Goal: Transaction & Acquisition: Download file/media

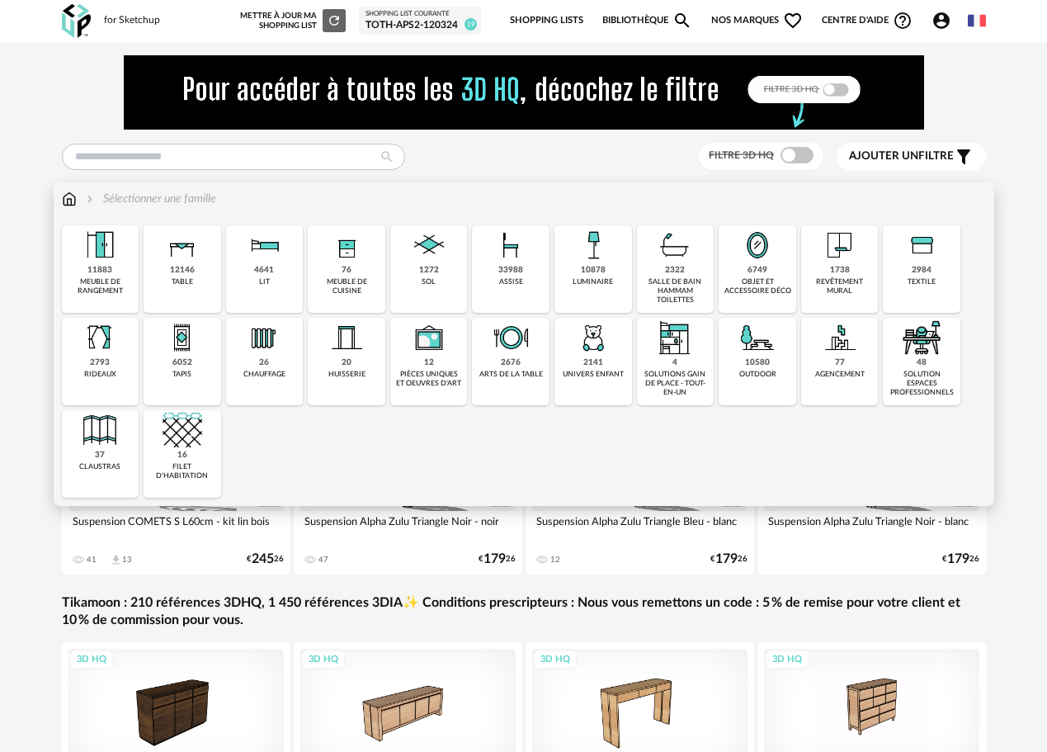
click at [412, 260] on img at bounding box center [429, 245] width 40 height 40
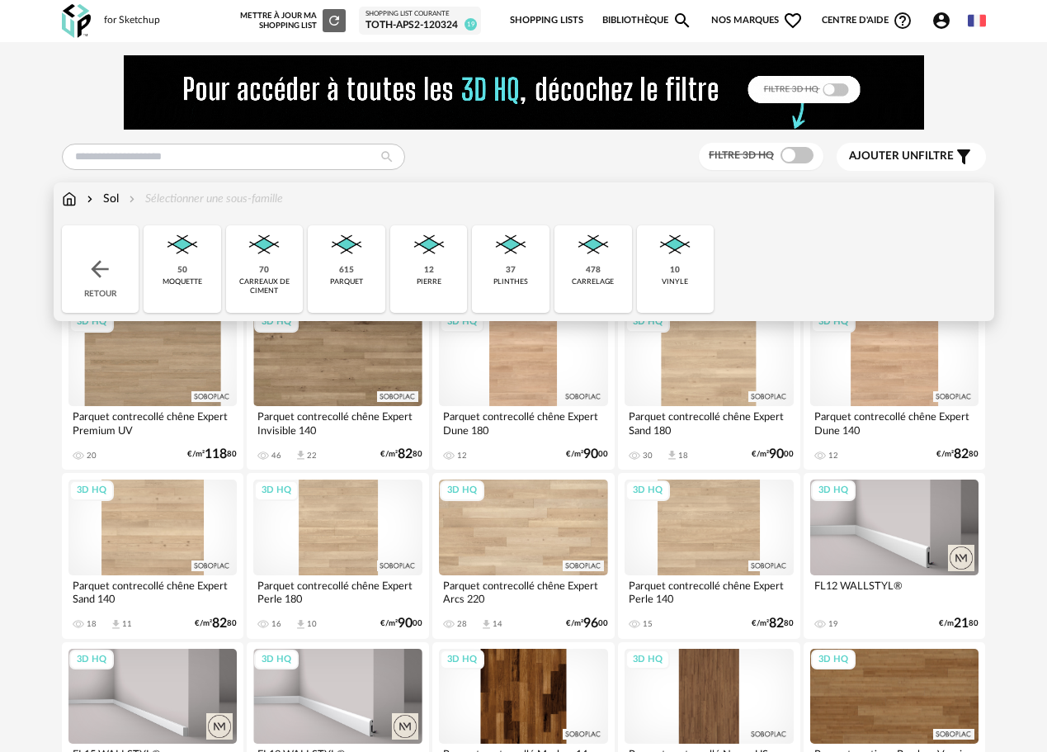
click at [266, 281] on div "carreaux de ciment" at bounding box center [265, 286] width 68 height 19
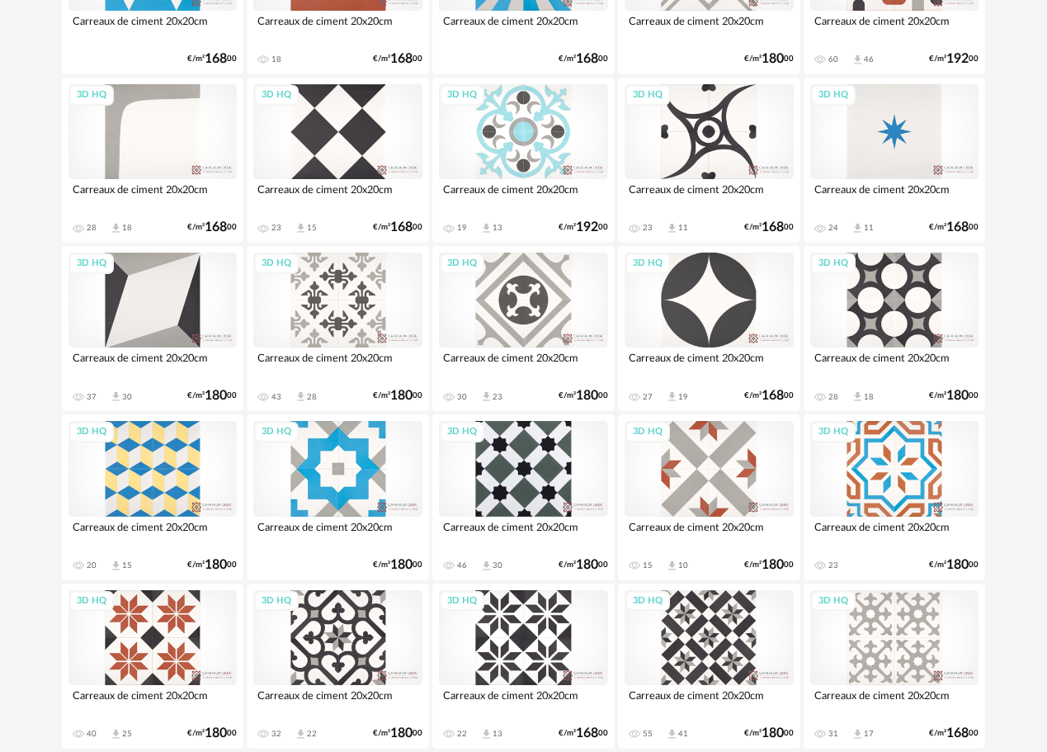
scroll to position [1728, 0]
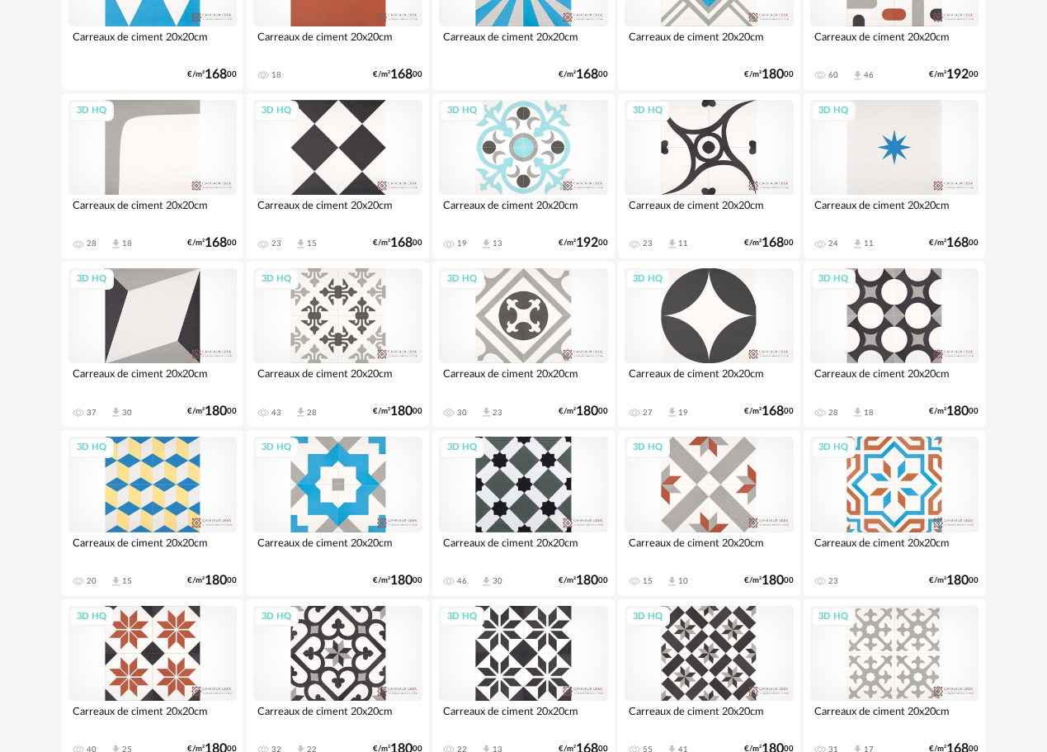
click at [551, 156] on div "3D HQ" at bounding box center [523, 147] width 169 height 95
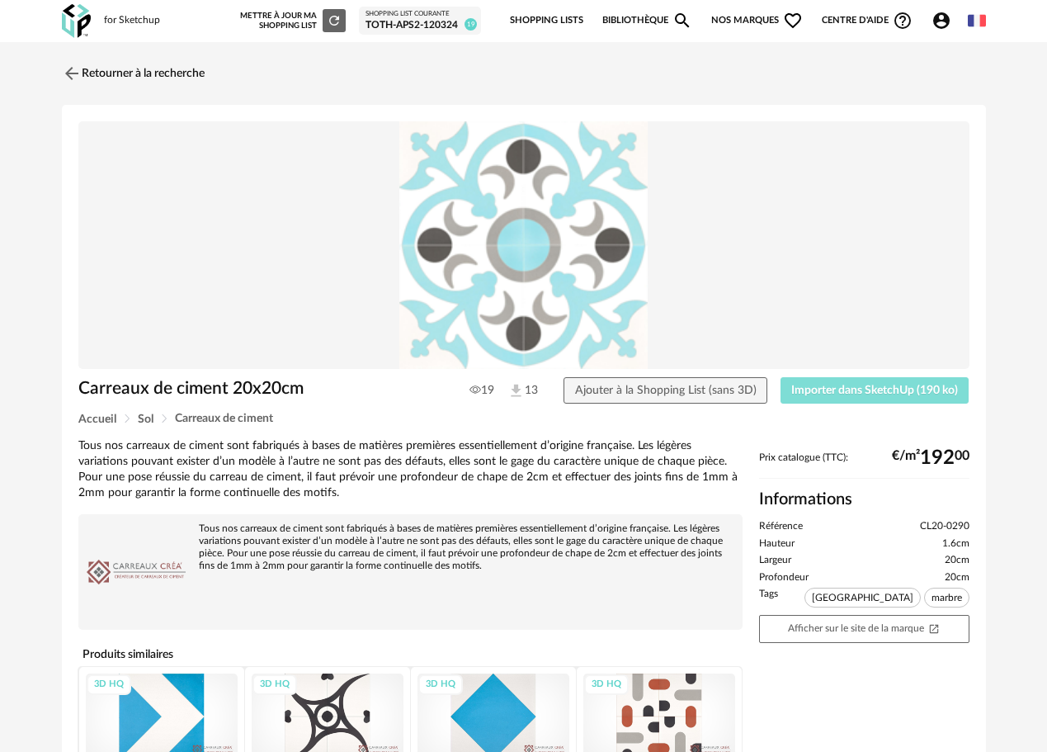
click at [804, 391] on span "Importer dans SketchUp (190 ko)" at bounding box center [874, 391] width 167 height 12
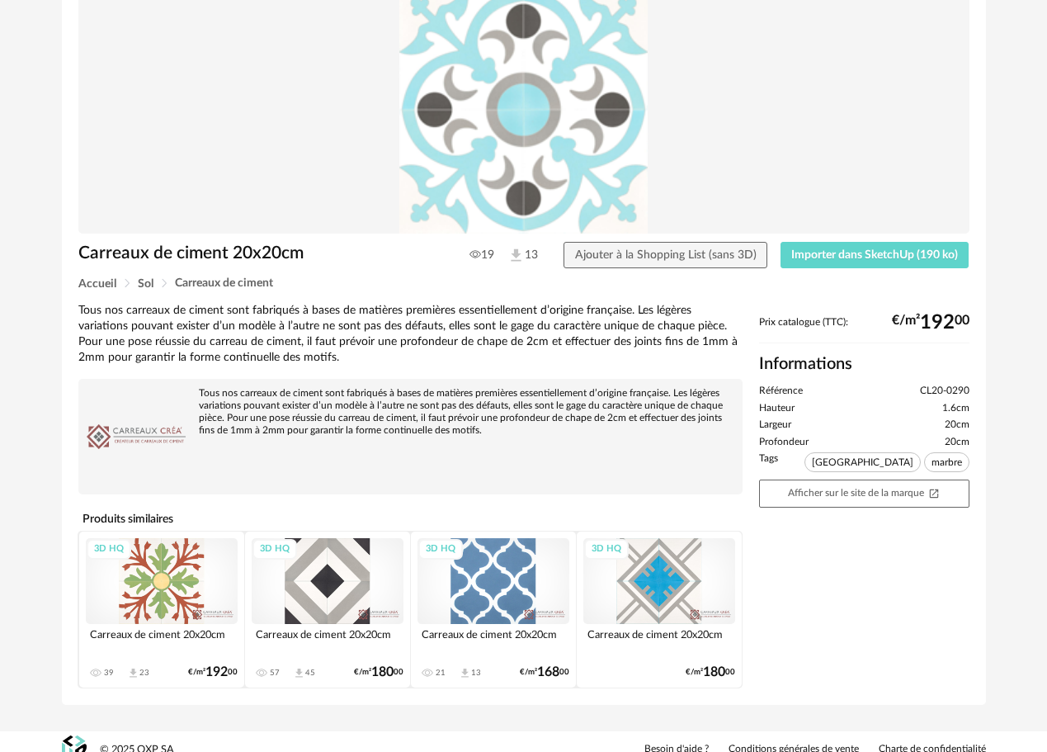
scroll to position [151, 0]
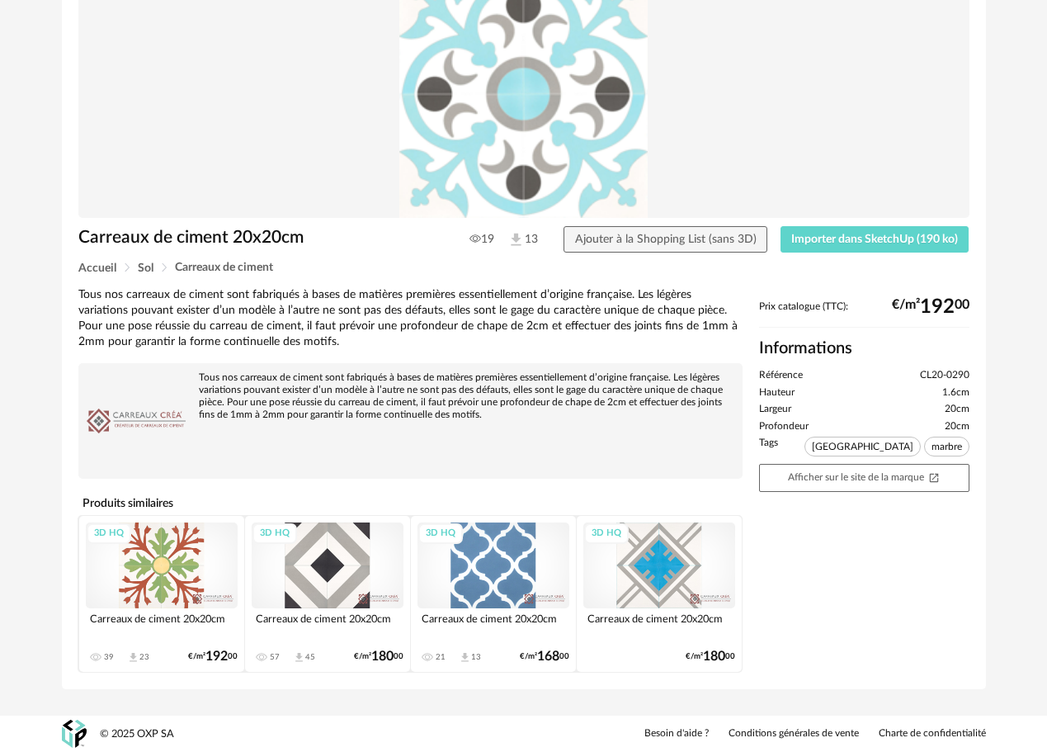
click at [640, 602] on div "3D HQ" at bounding box center [659, 565] width 152 height 86
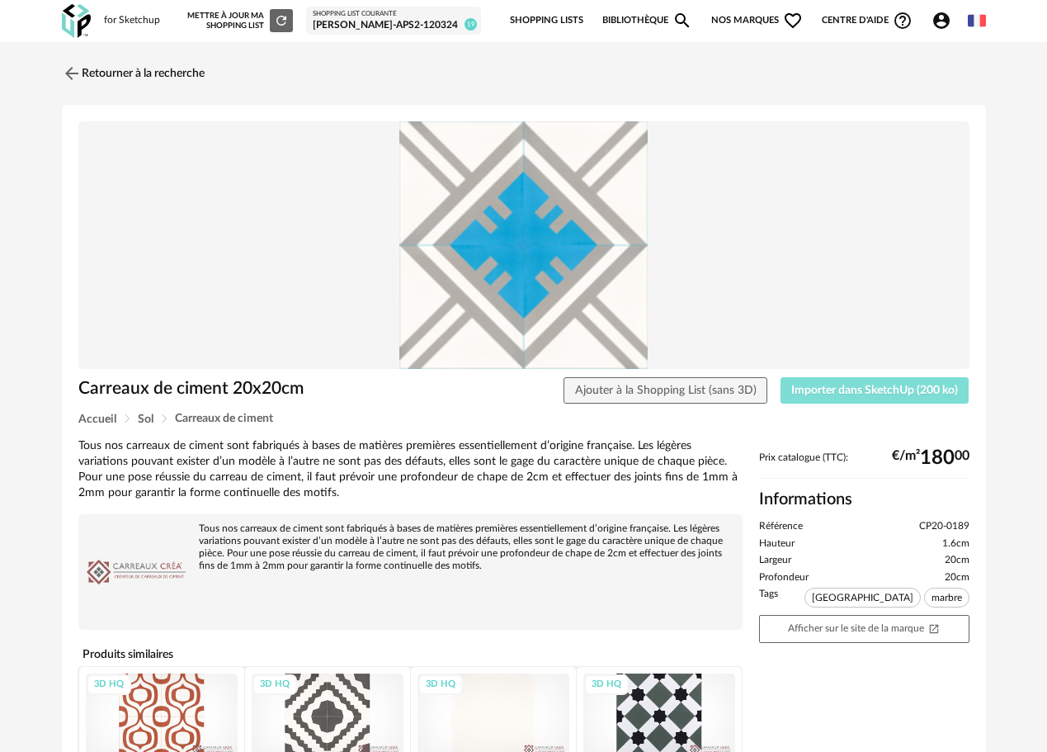
click at [793, 397] on button "Importer dans SketchUp (200 ko)" at bounding box center [875, 390] width 189 height 26
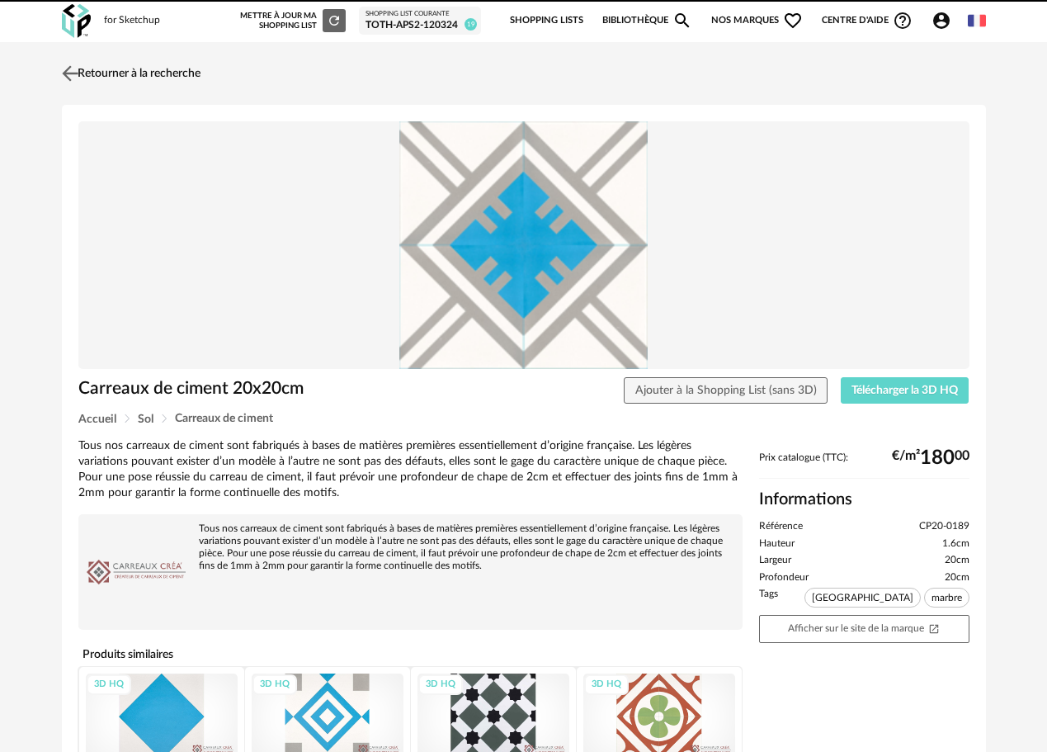
click at [128, 78] on link "Retourner à la recherche" at bounding box center [129, 73] width 143 height 36
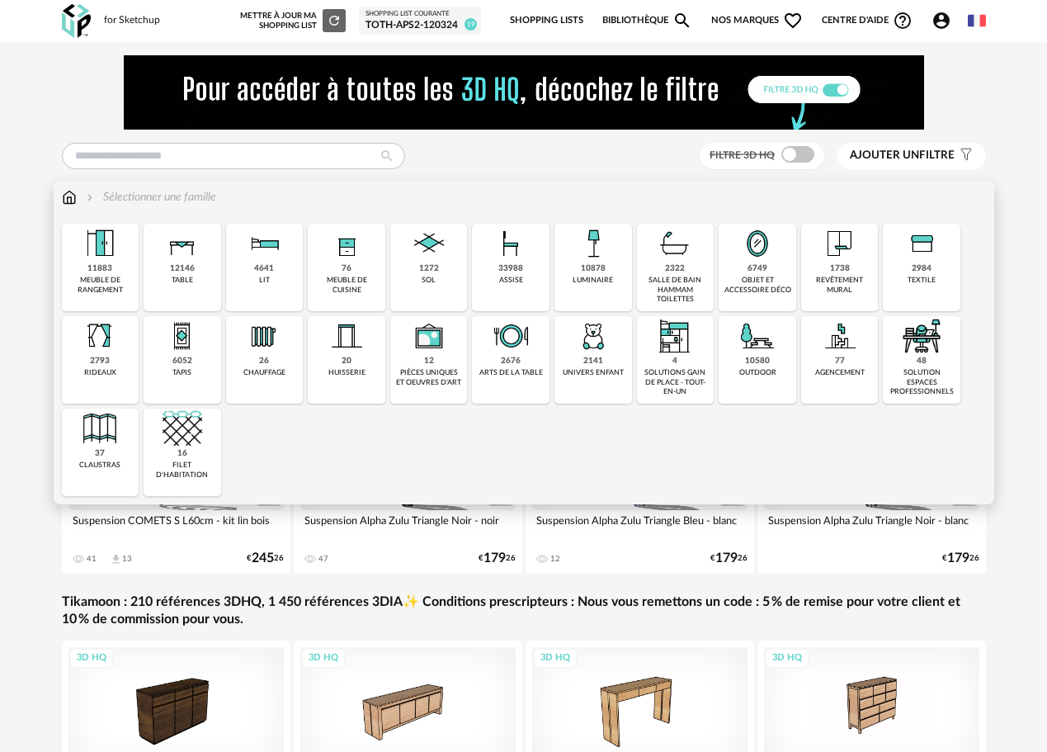
click at [443, 269] on div "1272 sol" at bounding box center [429, 267] width 78 height 87
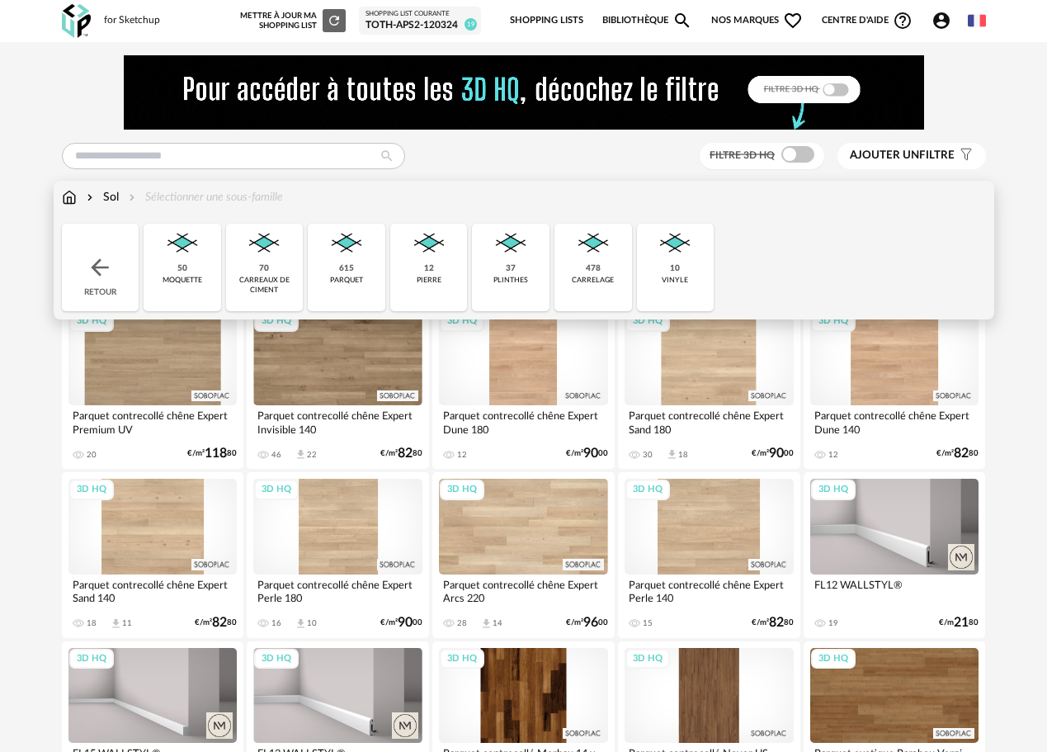
click at [266, 268] on div "70" at bounding box center [264, 268] width 10 height 11
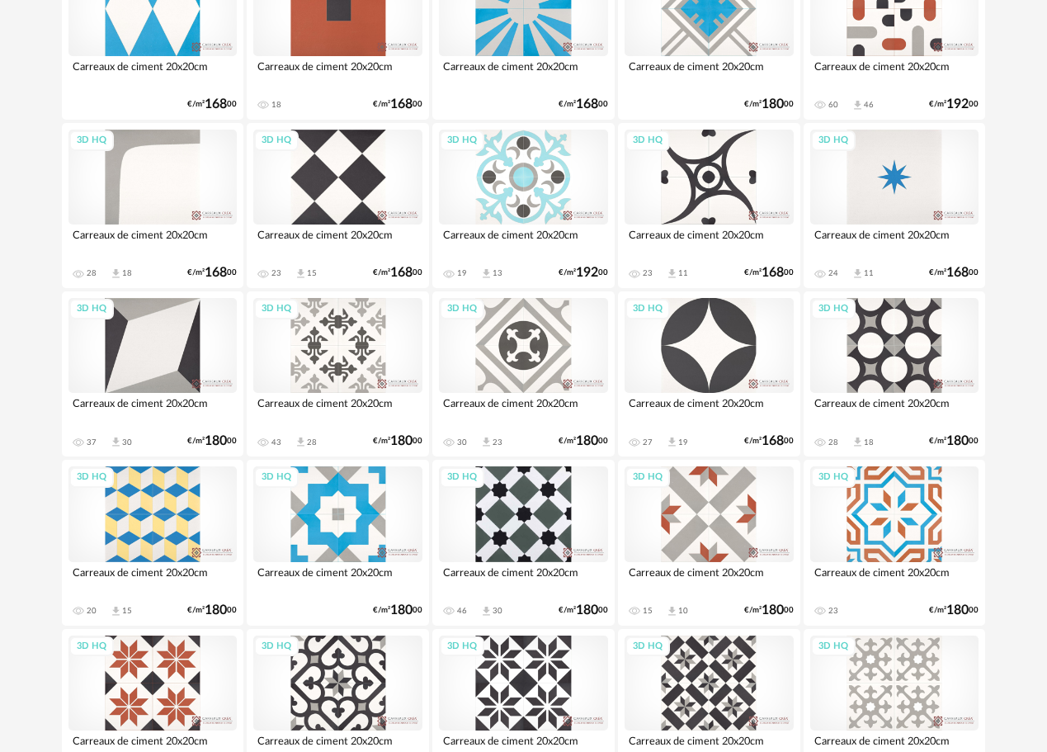
scroll to position [1645, 0]
